Goal: Answer question/provide support

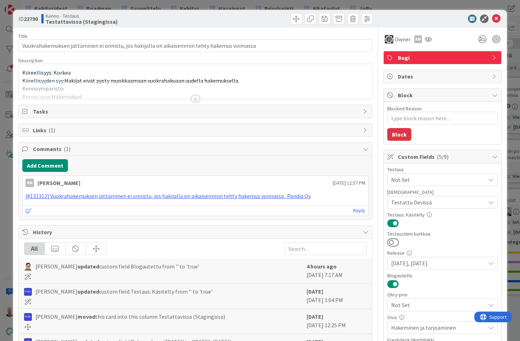
click at [194, 99] on div at bounding box center [195, 99] width 8 height 6
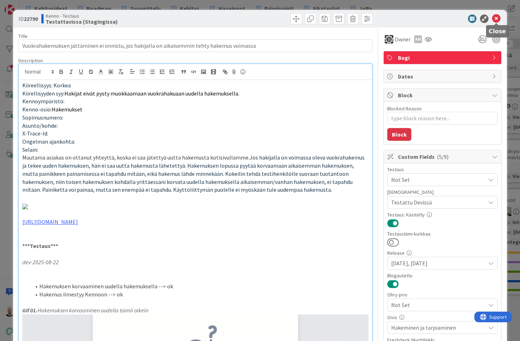
click at [494, 17] on icon at bounding box center [496, 19] width 8 height 8
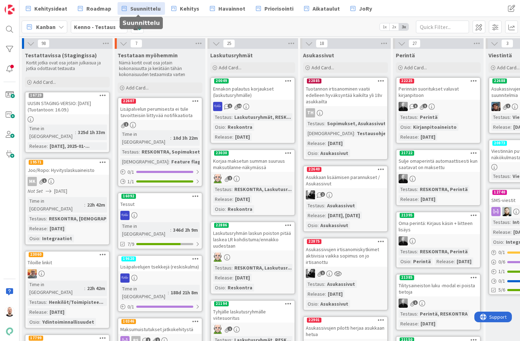
click at [143, 10] on span "Suunnittelu" at bounding box center [145, 8] width 30 height 8
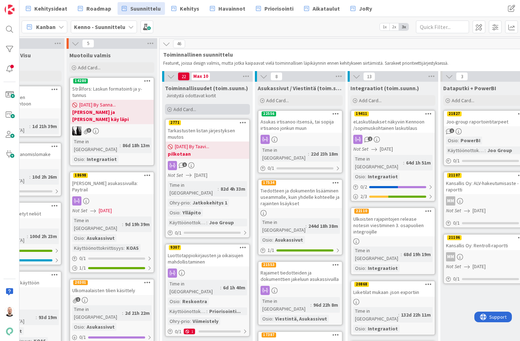
scroll to position [0, 236]
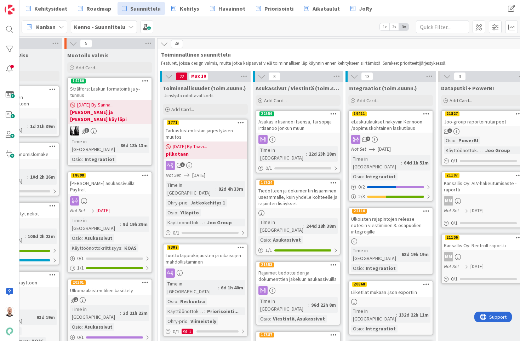
click at [200, 251] on div "Luottotappiokirjausten ja oikaisujen mahdollistaminen" at bounding box center [204, 259] width 83 height 16
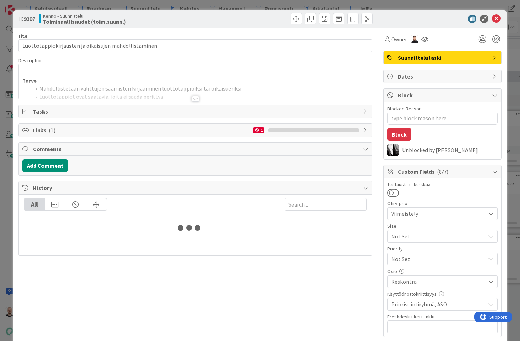
type textarea "x"
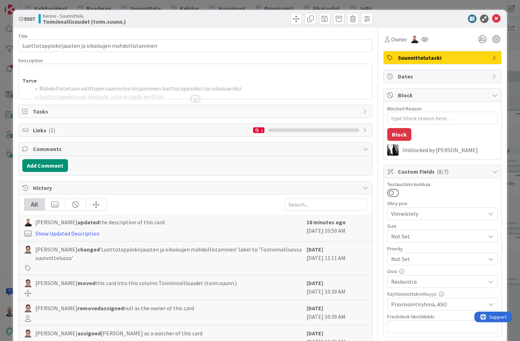
click at [196, 97] on div at bounding box center [195, 99] width 8 height 6
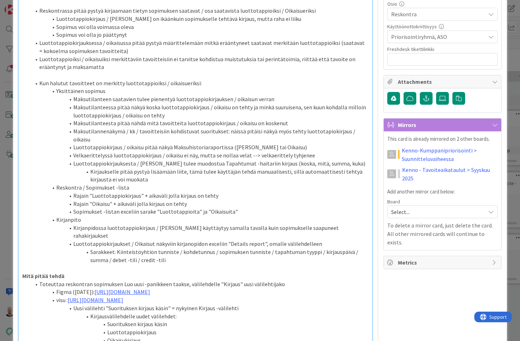
scroll to position [320, 0]
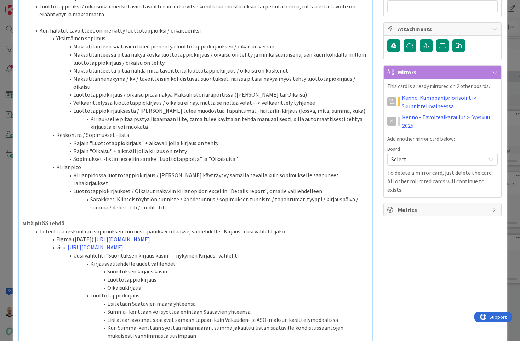
click at [128, 236] on link "[URL][DOMAIN_NAME]" at bounding box center [122, 239] width 56 height 7
click at [184, 229] on link "[URL][DOMAIN_NAME]" at bounding box center [163, 230] width 48 height 9
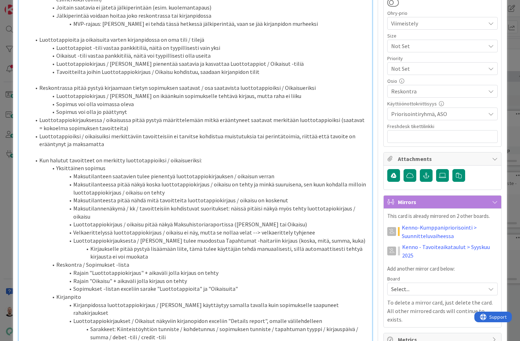
scroll to position [242, 0]
